Goal: Task Accomplishment & Management: Use online tool/utility

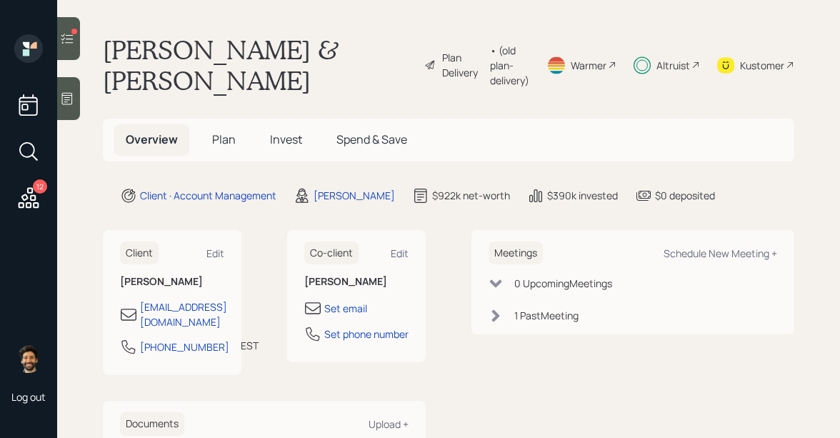
click at [72, 37] on icon at bounding box center [67, 38] width 14 height 14
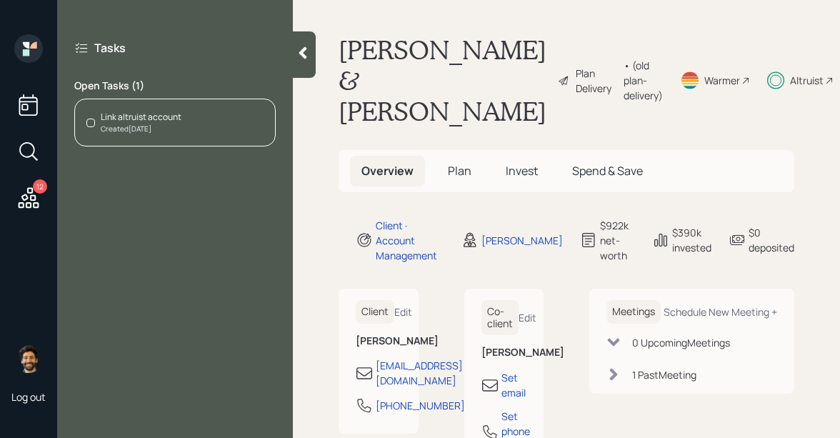
click at [199, 133] on div "Link altruist account Created [DATE]" at bounding box center [174, 123] width 201 height 48
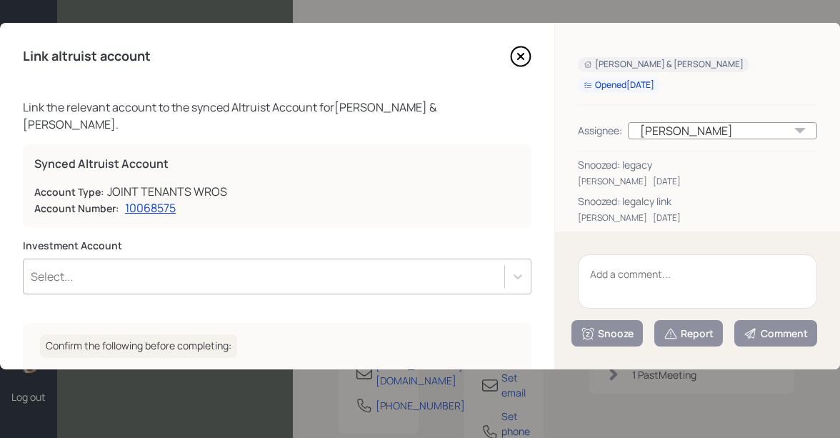
click at [618, 270] on textarea at bounding box center [697, 281] width 239 height 54
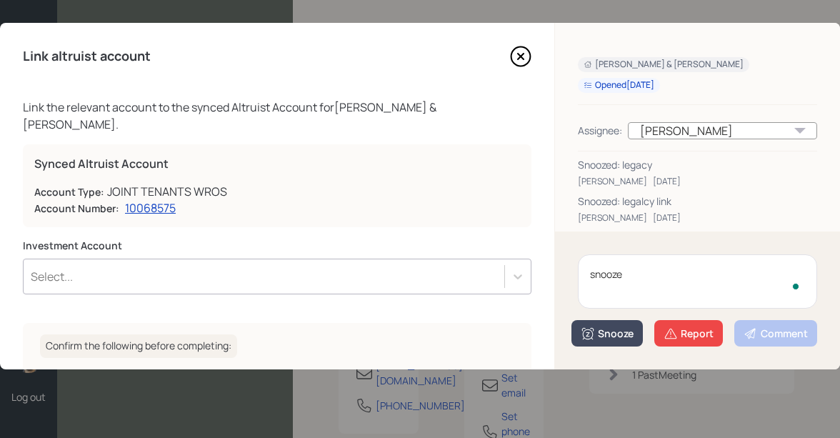
type textarea "snooze"
click at [601, 326] on div "Snooze" at bounding box center [607, 333] width 53 height 14
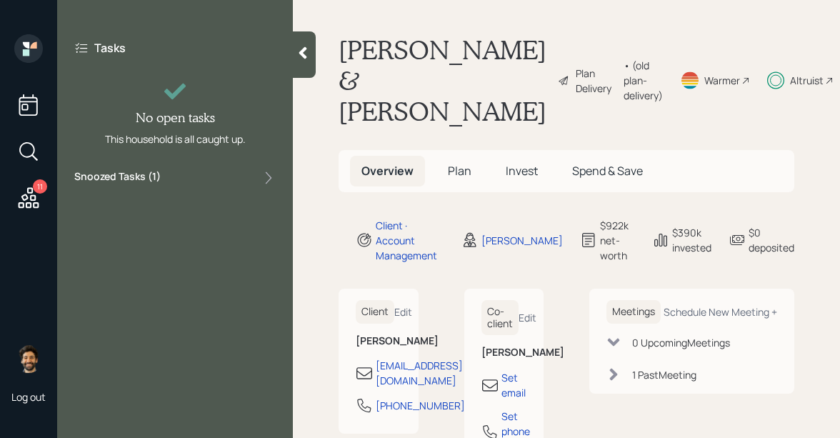
click at [36, 199] on icon at bounding box center [29, 198] width 26 height 26
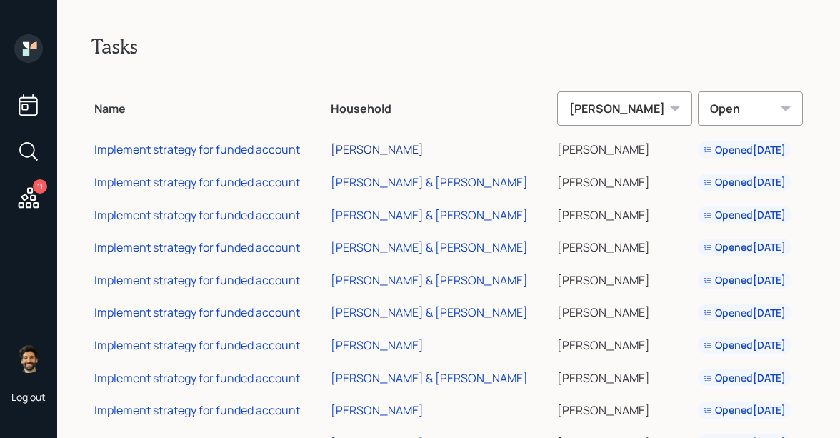
click at [368, 150] on div "[PERSON_NAME]" at bounding box center [377, 149] width 93 height 16
